Goal: Entertainment & Leisure: Browse casually

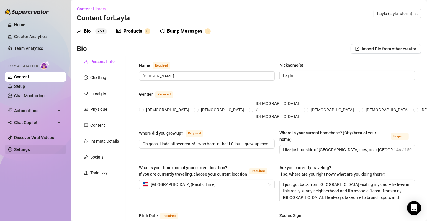
type input "[PERSON_NAME]"
type input "Layla"
type input "Oh gosh, kinda all over really! I was born in the U.S. but I grew up mostly in …"
type input "I live just outside of [GEOGRAPHIC_DATA] now, near [GEOGRAPHIC_DATA]! I’m at un…"
type textarea "I just got back from [GEOGRAPHIC_DATA] visiting my dad – he lives in this reall…"
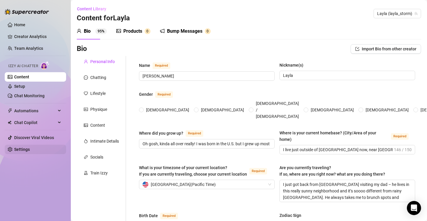
type input "Straight… but a lil’ curious if the vibe’s right 👀"
type input "Very, very single… unless you count my vibrator lol 😅"
type input "Nope! I’m the only one which might explain why I talk a lot. It gets lonely som…"
type input "[DEMOGRAPHIC_DATA], no! Not ready for that – I’m still learning how to keep my …"
type input "Yesss – my cat is called Muffin and she’s my angel. Also we have another one ca…"
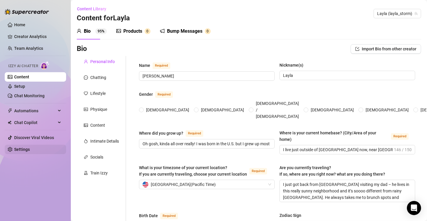
type input "I’m a full-time student, part-time model, and an actress — I’m going to be in a…"
type input "Nothing too crazy yet — I’ve done some photoshoots, a bit of extra work for TV,…"
type input "I’m studying criminology at university because I used to think I wanted to be a…"
type input "I’m not really religious, but I do believe in energy and the universe. And I lo…"
type input "I’m pretty open-minded and accepting of most people. I’m a huge believer in doi…"
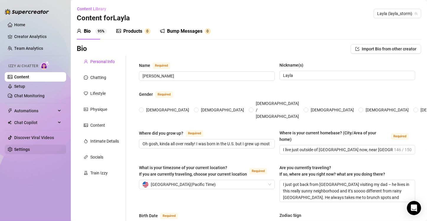
type textarea "[PERSON_NAME]... I used to want to be a police officer because my dad was in th…"
type textarea "Okay so… my 18th birthday? I wanted to do something crazy, right? So my friends…"
type textarea "I look all sweet and innocent… but I actually love lingerie and I have a secret…"
type textarea "Hmm, well… I’m still kinda figuring out who I am and what I want in life. One d…"
radio input "true"
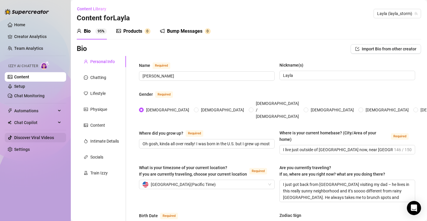
type input "[DATE]"
click at [25, 136] on link "Discover Viral Videos" at bounding box center [34, 138] width 40 height 5
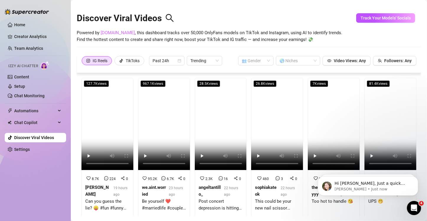
click at [110, 32] on link "[DOMAIN_NAME]" at bounding box center [118, 32] width 34 height 5
click at [110, 91] on video at bounding box center [107, 124] width 52 height 92
click at [173, 123] on video at bounding box center [164, 124] width 52 height 92
click at [230, 132] on video at bounding box center [221, 124] width 52 height 92
click at [264, 60] on span at bounding box center [256, 60] width 28 height 9
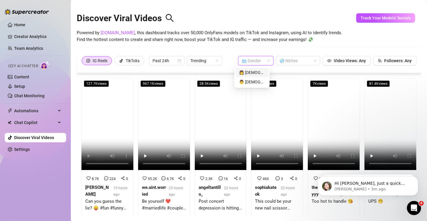
click at [257, 73] on div "👩 [DEMOGRAPHIC_DATA]" at bounding box center [252, 72] width 26 height 6
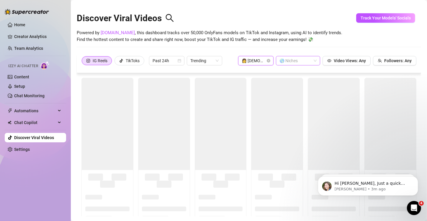
click at [303, 59] on div at bounding box center [295, 61] width 36 height 8
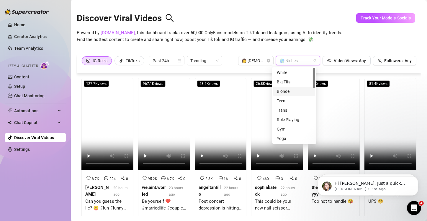
click at [289, 92] on div "Blonde" at bounding box center [294, 91] width 35 height 6
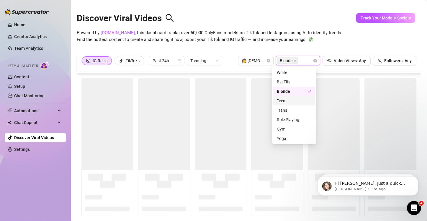
click at [345, 32] on div "Powered by [DOMAIN_NAME] , this dashboard tracks over 50,000 OnlyFans models on…" at bounding box center [249, 37] width 345 height 14
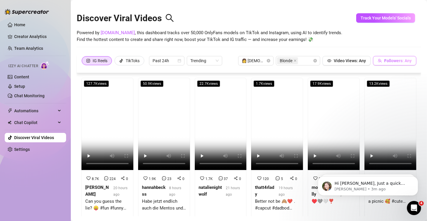
click at [385, 57] on button "Followers: Any" at bounding box center [394, 60] width 43 height 9
click at [405, 41] on input "100000000" at bounding box center [403, 41] width 35 height 9
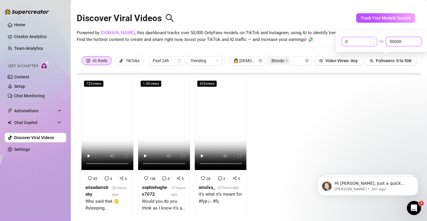
type input "50000"
click at [352, 41] on input "0" at bounding box center [359, 41] width 35 height 9
click at [294, 42] on span "Powered by [DOMAIN_NAME] , this dashboard tracks over 50,000 OnlyFans models on…" at bounding box center [210, 37] width 266 height 14
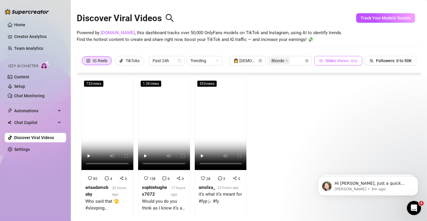
click at [337, 61] on span "Video Views: Any" at bounding box center [342, 60] width 32 height 5
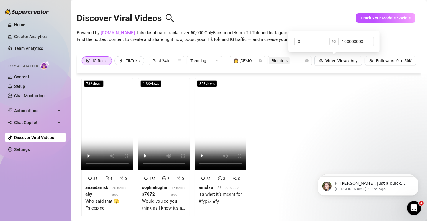
click at [260, 35] on span "Powered by [DOMAIN_NAME] , this dashboard tracks over 50,000 OnlyFans models on…" at bounding box center [210, 37] width 266 height 14
click at [174, 60] on span "Past 24h" at bounding box center [167, 60] width 28 height 9
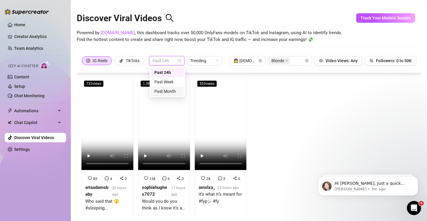
click at [169, 93] on div "Past Month" at bounding box center [167, 91] width 26 height 6
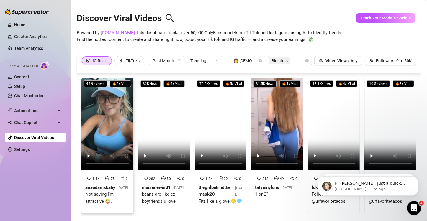
click at [120, 84] on span "🔥 6 x Viral" at bounding box center [120, 84] width 21 height 6
click at [204, 54] on div "IG Reels TikToks Past Month Trending 👩 [DEMOGRAPHIC_DATA] Blonde Video Views: A…" at bounding box center [249, 63] width 345 height 19
click at [205, 61] on span "Trending" at bounding box center [204, 60] width 28 height 9
click at [199, 80] on div "Most Views" at bounding box center [205, 82] width 26 height 6
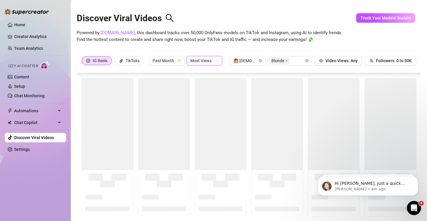
click at [206, 45] on div "Discover Viral Videos Powered by [DOMAIN_NAME] , this dashboard tracks over 50,…" at bounding box center [249, 29] width 345 height 50
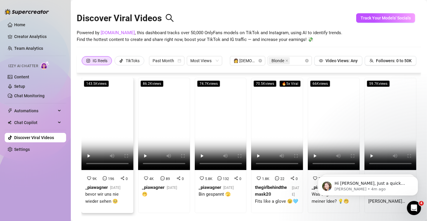
click at [103, 109] on video at bounding box center [107, 124] width 52 height 92
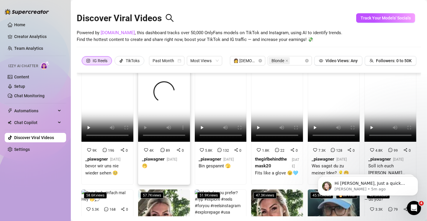
scroll to position [30, 0]
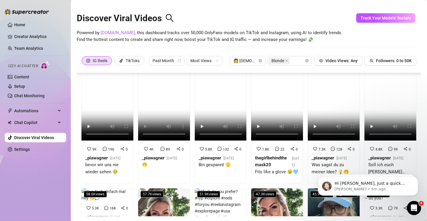
click at [283, 38] on span "Powered by [DOMAIN_NAME] , this dashboard tracks over 50,000 OnlyFans models on…" at bounding box center [210, 37] width 266 height 14
